Goal: Information Seeking & Learning: Understand process/instructions

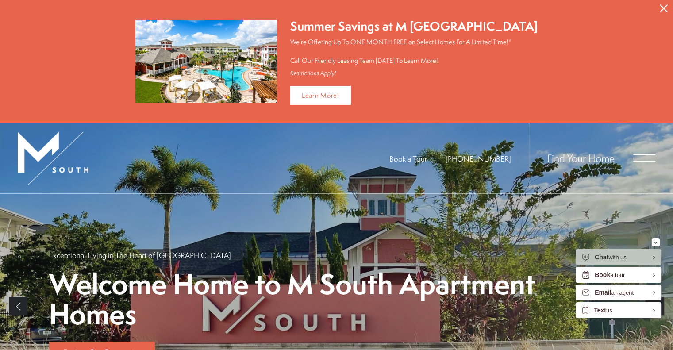
click at [643, 155] on span "Open Menu" at bounding box center [644, 158] width 22 height 8
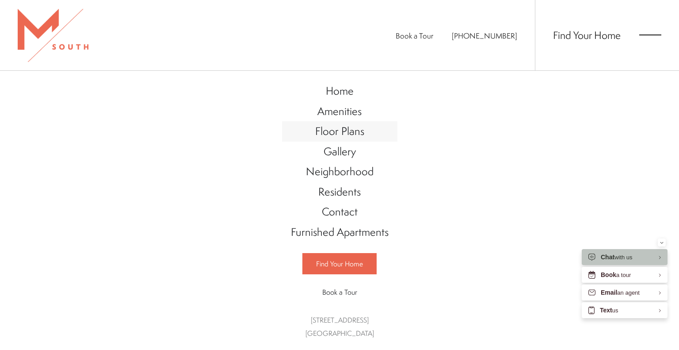
click at [348, 126] on span "Floor Plans" at bounding box center [339, 130] width 49 height 15
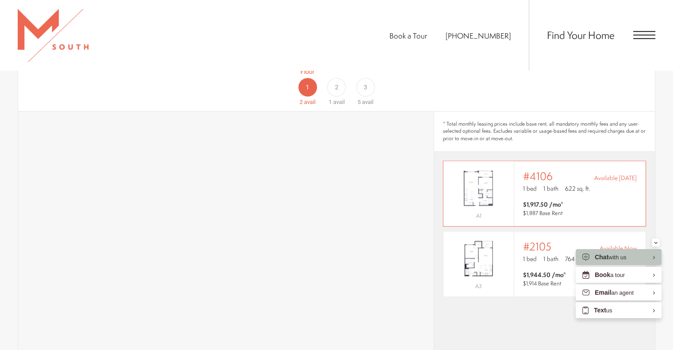
scroll to position [616, 0]
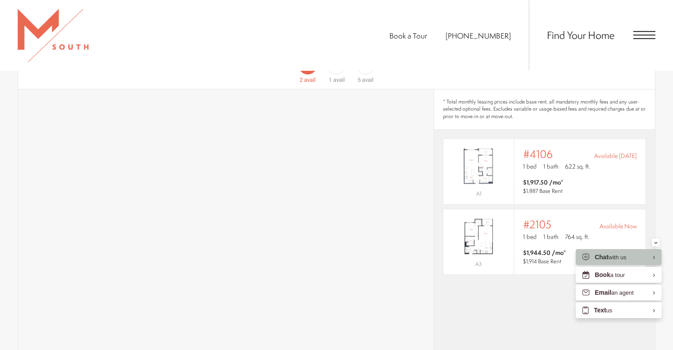
click at [478, 311] on div "* Total monthly leasing prices include base rent, all mandatory monthly fees an…" at bounding box center [544, 268] width 221 height 358
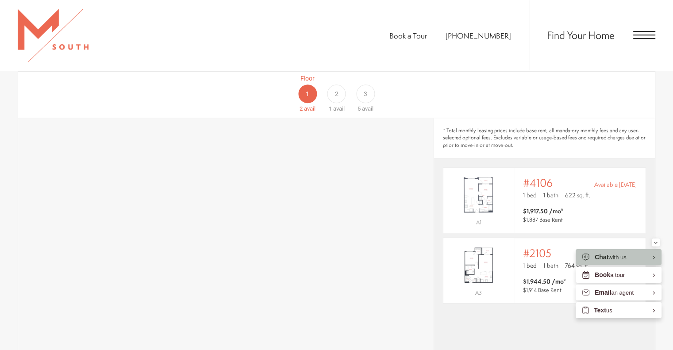
scroll to position [572, 0]
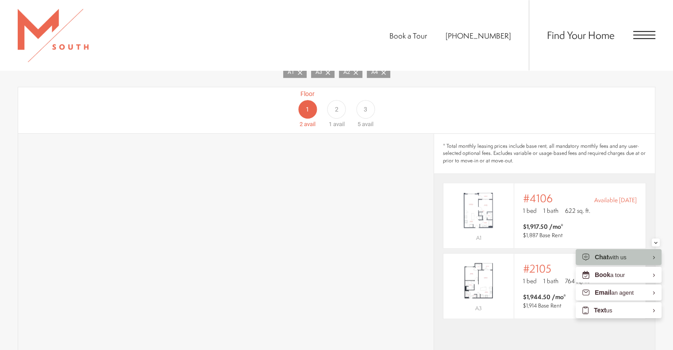
click at [344, 100] on div "2" at bounding box center [336, 109] width 19 height 19
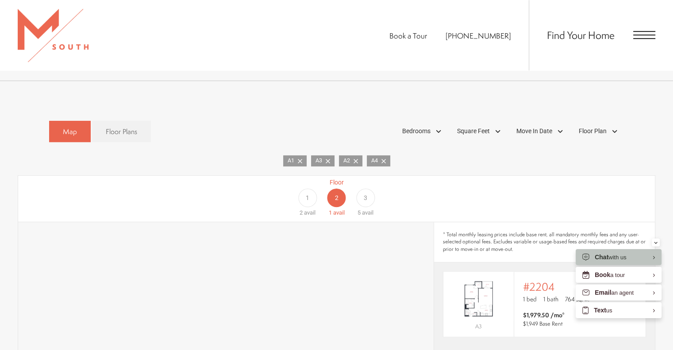
click at [532, 186] on div "Floor 1 2 avail Floor 2 1 avail Floor 3 5 avail" at bounding box center [611, 197] width 636 height 39
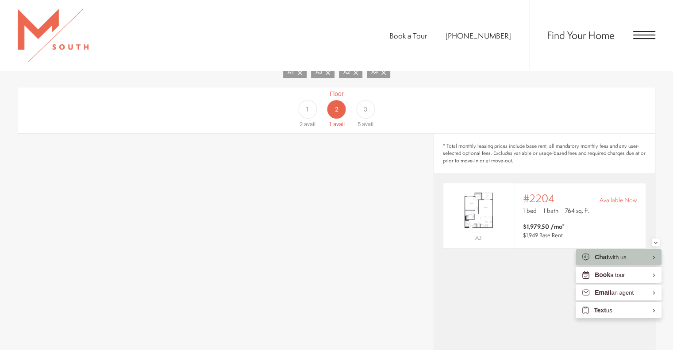
click at [304, 100] on div "1" at bounding box center [307, 109] width 19 height 19
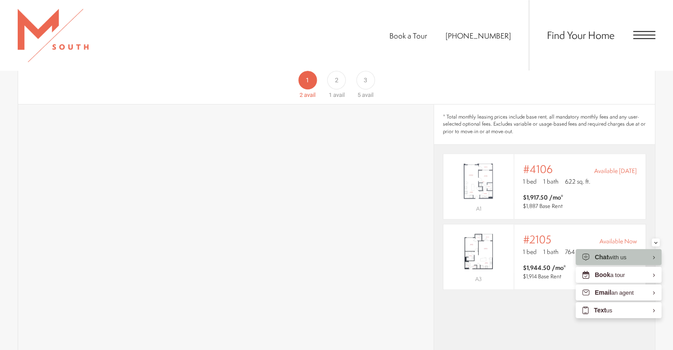
scroll to position [616, 0]
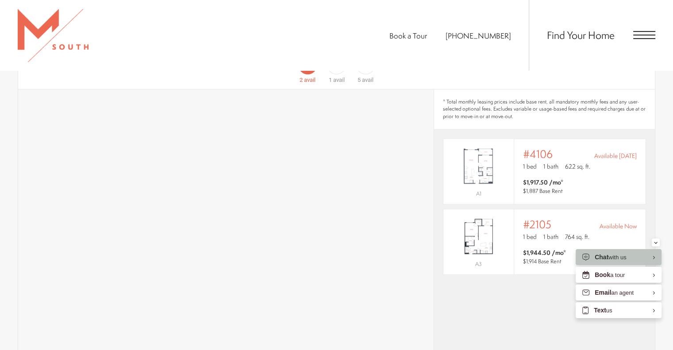
click at [489, 304] on div "* Total monthly leasing prices include base rent, all mandatory monthly fees an…" at bounding box center [544, 268] width 221 height 358
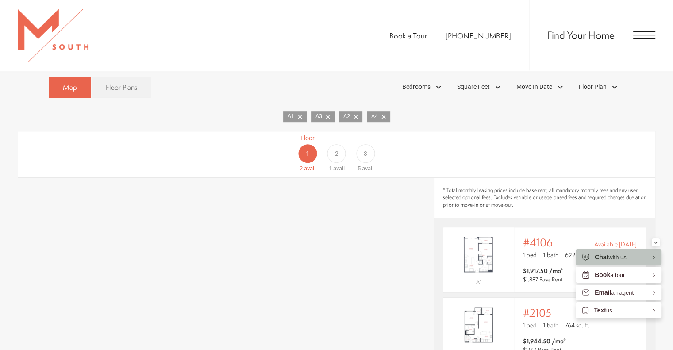
click at [333, 144] on div "2" at bounding box center [336, 153] width 19 height 19
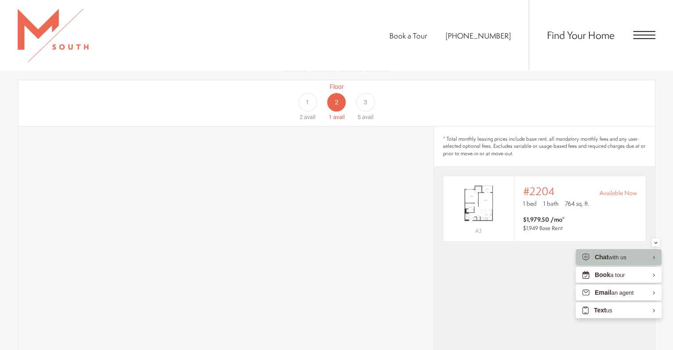
scroll to position [661, 0]
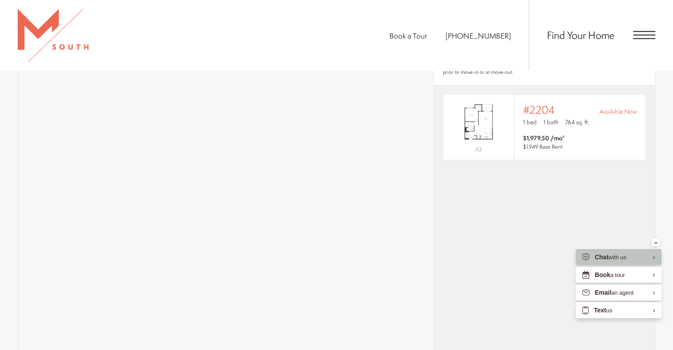
click at [598, 192] on div "* Total monthly leasing prices include base rent, all mandatory monthly fees an…" at bounding box center [544, 224] width 221 height 358
click at [527, 212] on div "* Total monthly leasing prices include base rent, all mandatory monthly fees an…" at bounding box center [544, 224] width 221 height 358
click at [506, 121] on img "View #2204" at bounding box center [478, 121] width 70 height 44
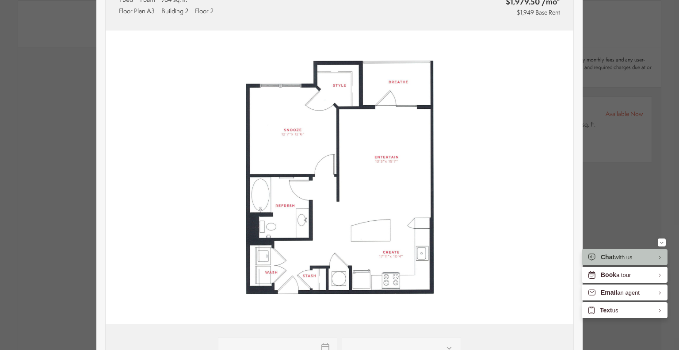
scroll to position [88, 0]
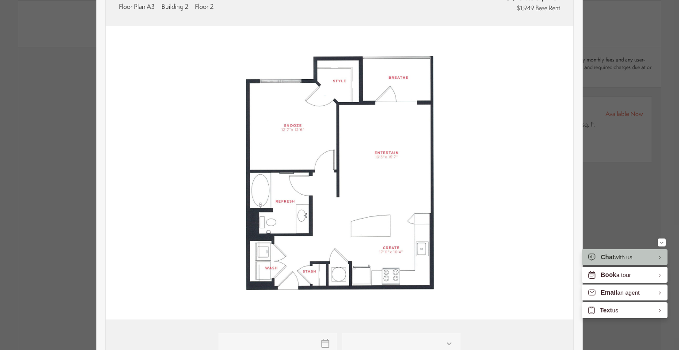
type input "**********"
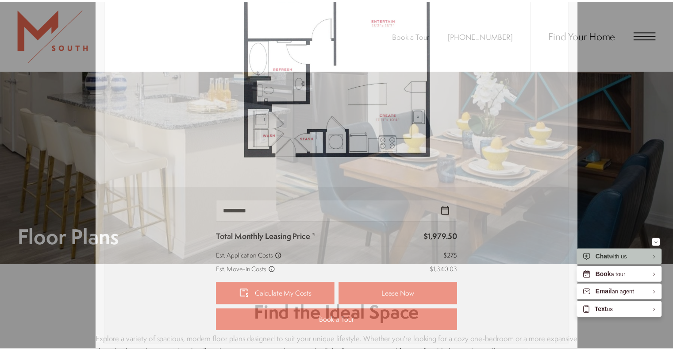
scroll to position [661, 0]
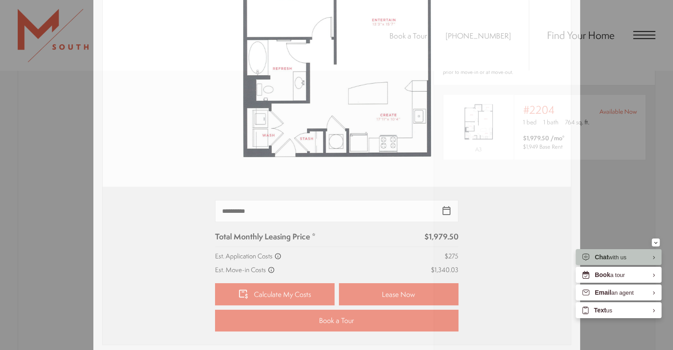
click at [627, 196] on div "#2204 1 bed 1 bath 764 sq. ft. Floor Plan A3 Building 2 Floor 2 Available Now $…" at bounding box center [336, 175] width 673 height 350
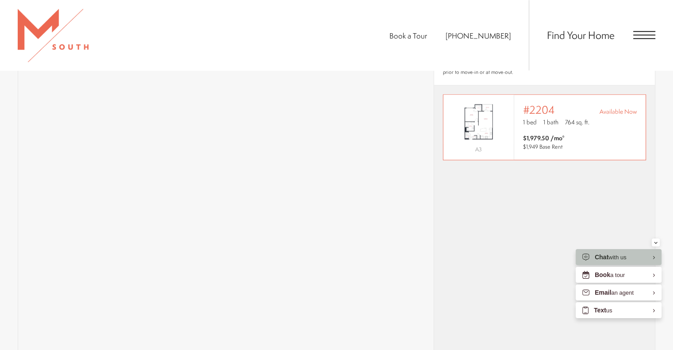
click at [589, 134] on span "$1,979.50 /mo* $1,949 Base Rent" at bounding box center [580, 143] width 114 height 18
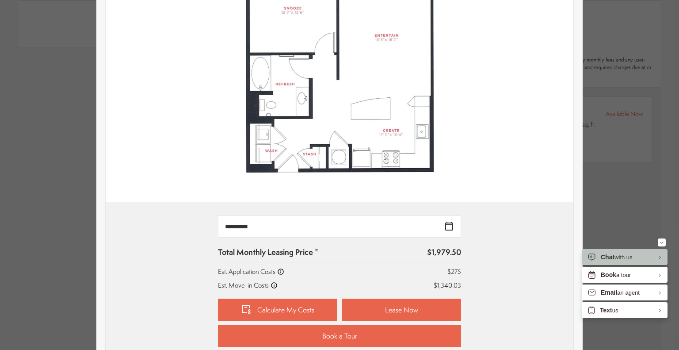
scroll to position [265, 0]
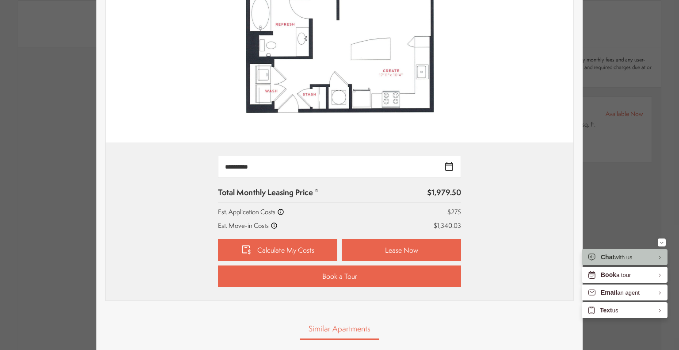
click at [449, 225] on p "$1,340.03" at bounding box center [447, 225] width 27 height 9
click at [311, 255] on link "Calculate My Costs" at bounding box center [277, 250] width 119 height 22
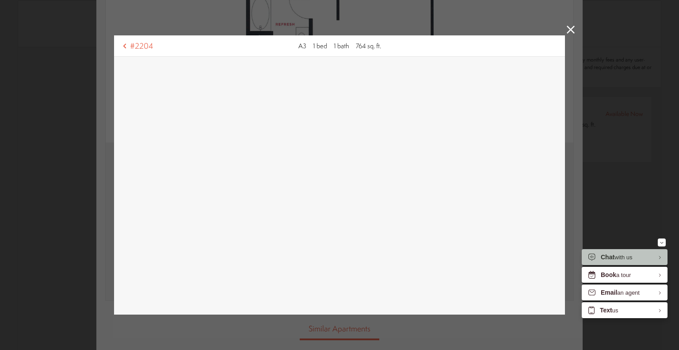
click at [567, 26] on icon at bounding box center [571, 30] width 8 height 8
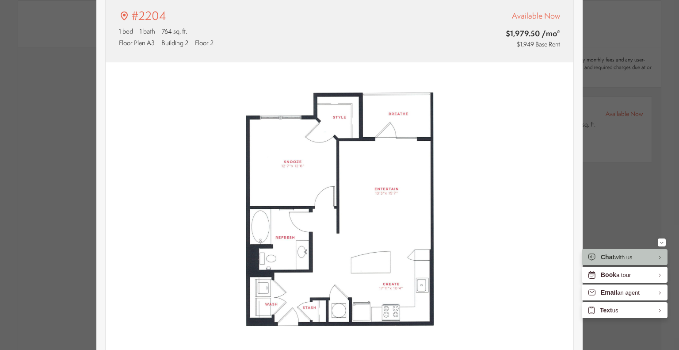
scroll to position [44, 0]
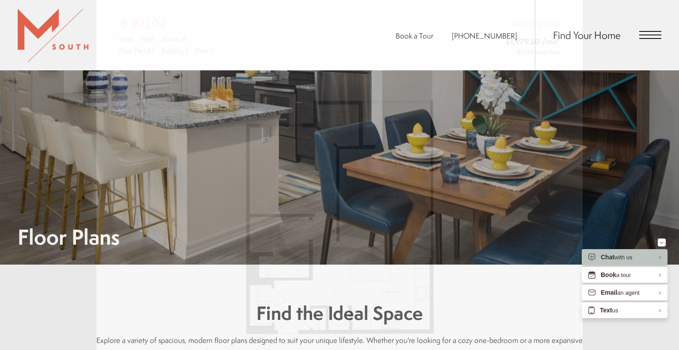
click at [635, 189] on div "#2204 1 bed 1 bath 764 sq. ft. Floor Plan A3 Building 2 Floor 2 Available Now $…" at bounding box center [339, 175] width 679 height 350
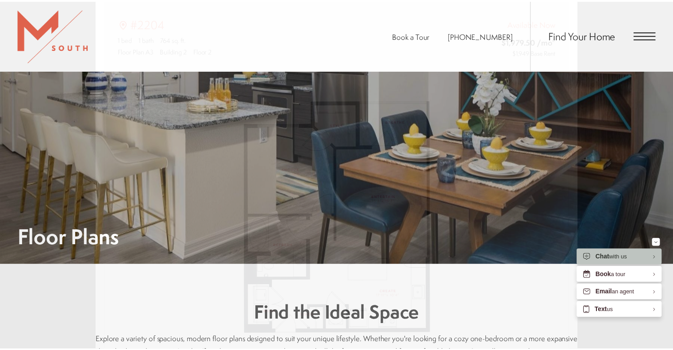
scroll to position [661, 0]
